Goal: Information Seeking & Learning: Find specific page/section

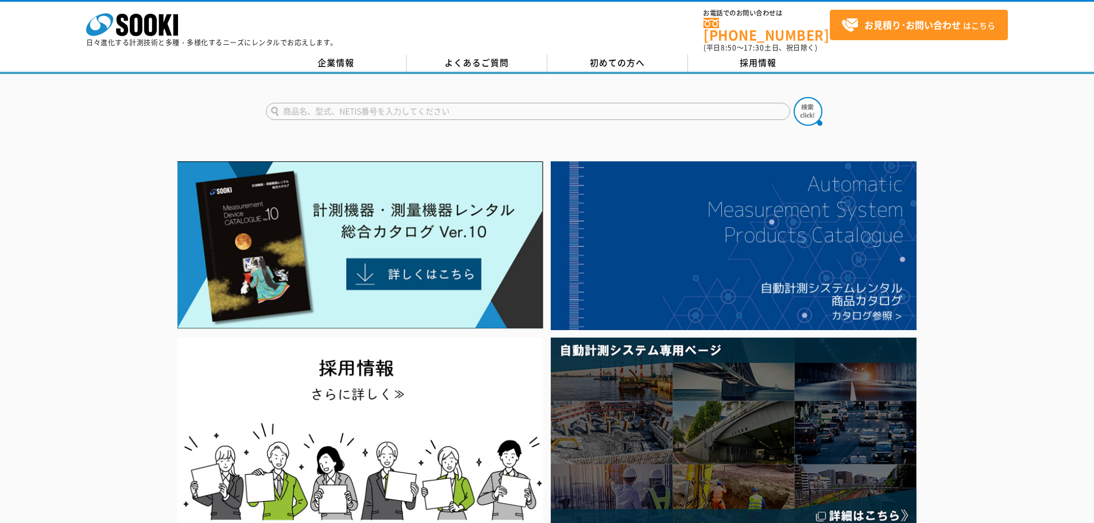
click at [389, 106] on input "text" at bounding box center [528, 111] width 524 height 17
type input "トラックスケール"
click at [794, 97] on button at bounding box center [808, 111] width 29 height 29
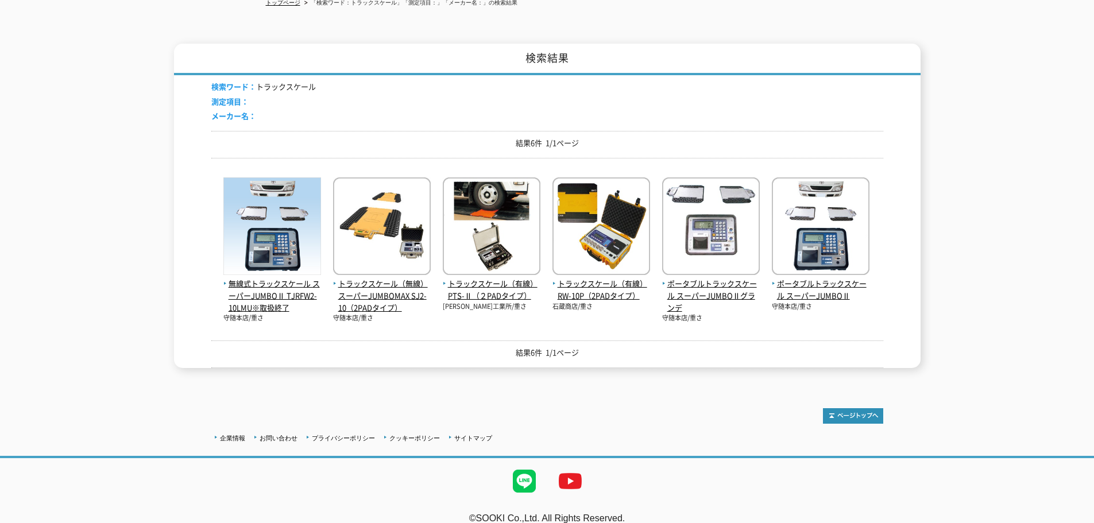
scroll to position [144, 0]
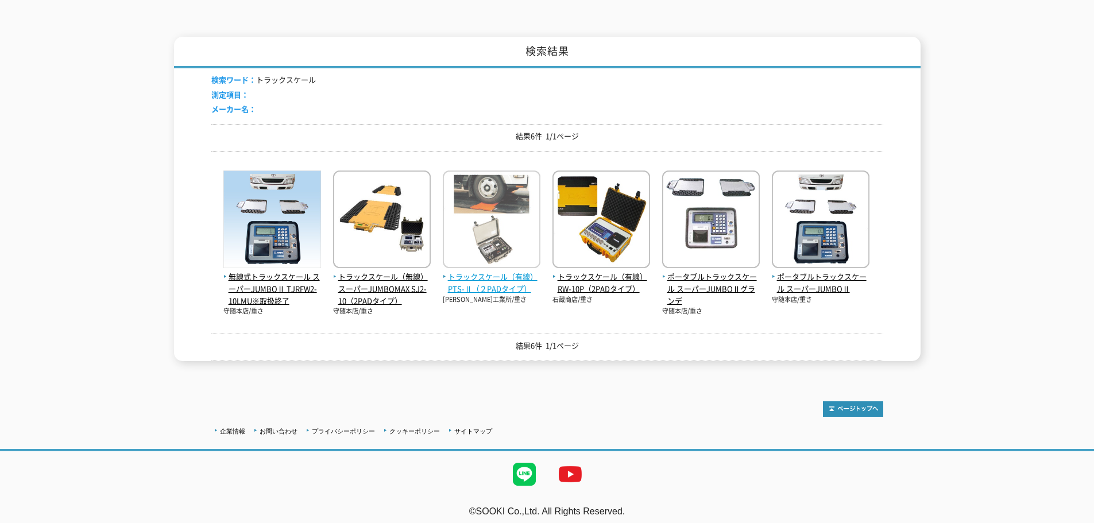
drag, startPoint x: 474, startPoint y: 276, endPoint x: 468, endPoint y: 276, distance: 6.3
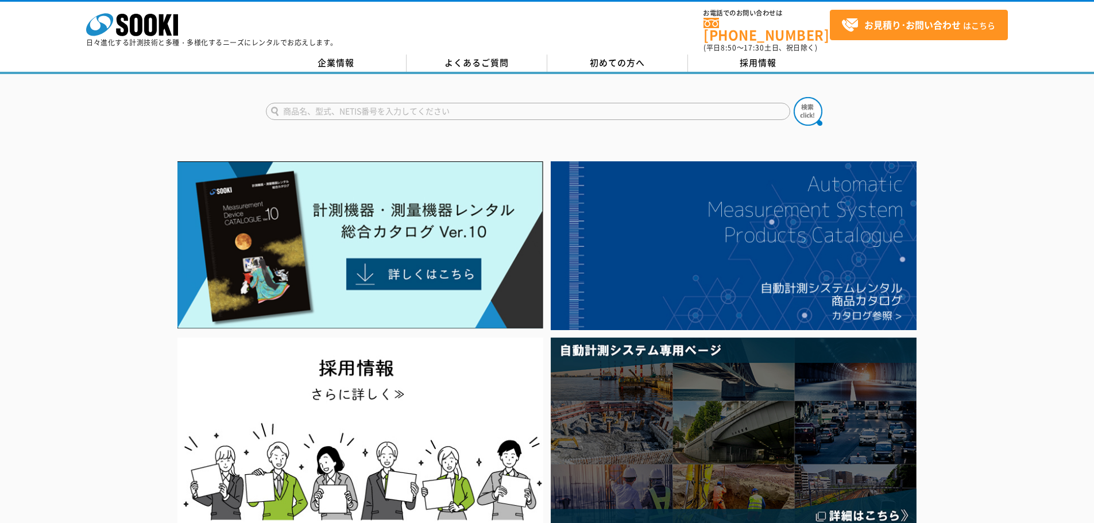
click at [306, 103] on input "text" at bounding box center [528, 111] width 524 height 17
click at [794, 97] on button at bounding box center [808, 111] width 29 height 29
click at [307, 104] on input "MS-06" at bounding box center [528, 111] width 524 height 17
type input "MS-06ｗ"
click at [794, 97] on button at bounding box center [808, 111] width 29 height 29
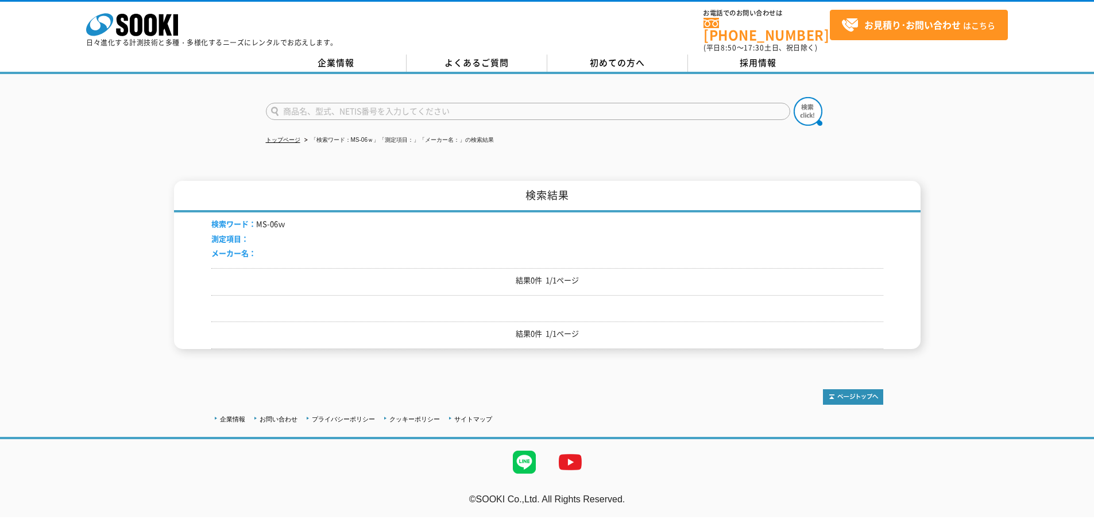
click at [344, 103] on input "text" at bounding box center [528, 111] width 524 height 17
type input "ｍｓ-06ｗ"
click at [794, 97] on button at bounding box center [808, 111] width 29 height 29
